Goal: Transaction & Acquisition: Purchase product/service

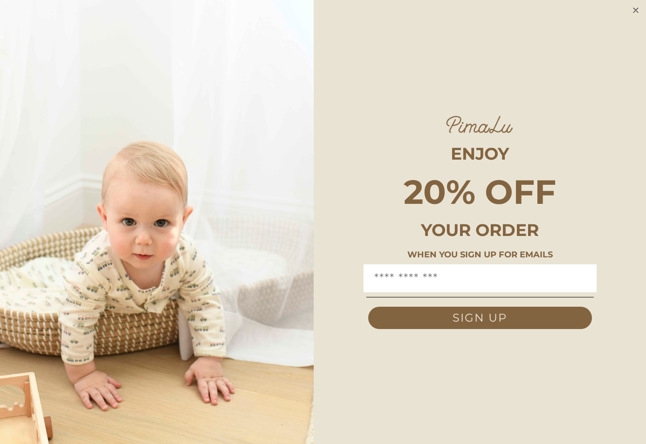
scroll to position [244, 0]
click at [637, 12] on icon "Close dialog" at bounding box center [635, 10] width 5 height 5
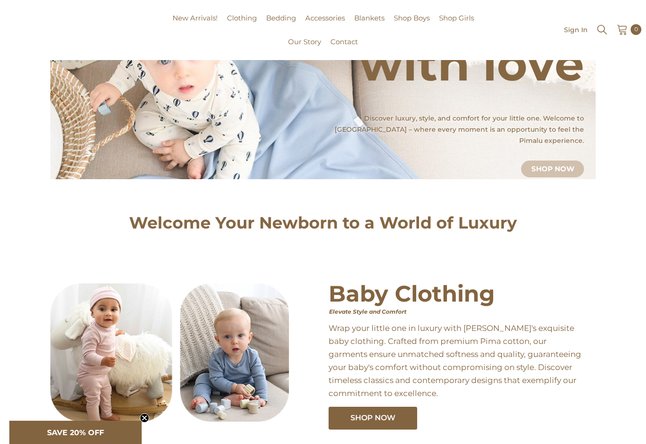
scroll to position [0, 0]
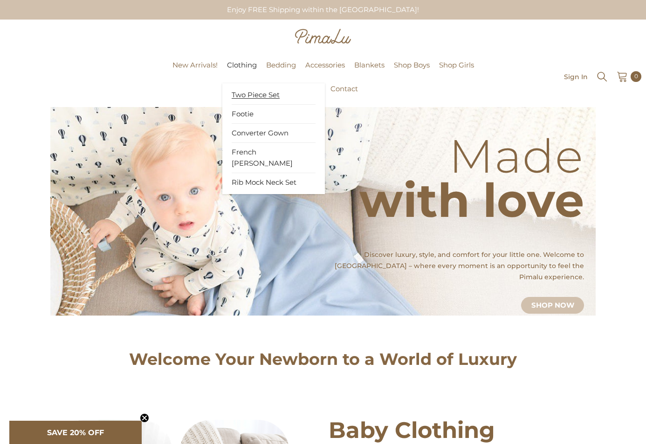
click at [250, 96] on span "Two Piece Set" at bounding box center [255, 94] width 48 height 9
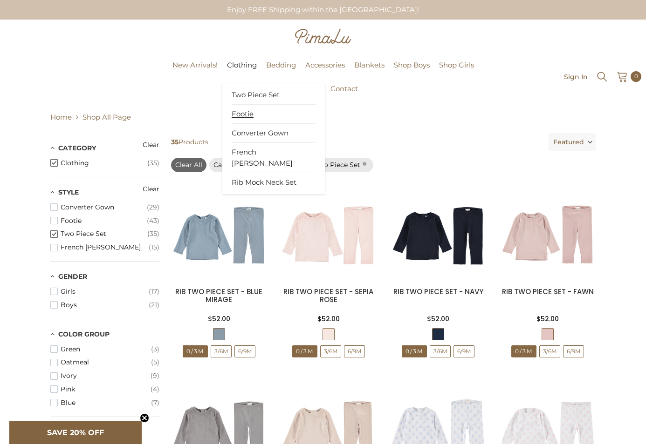
click at [242, 114] on span "Footie" at bounding box center [242, 113] width 22 height 9
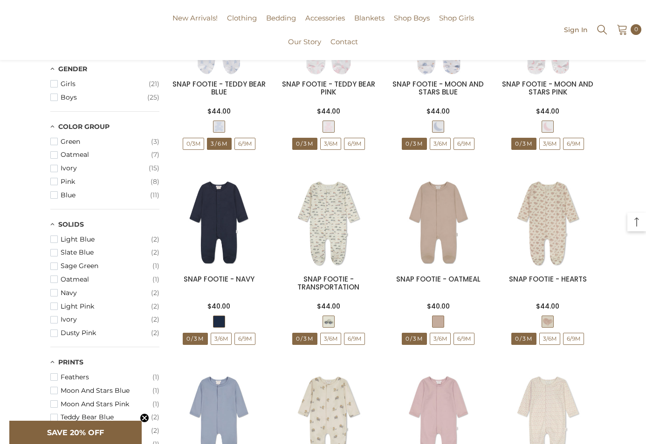
scroll to position [210, 0]
